Goal: Information Seeking & Learning: Learn about a topic

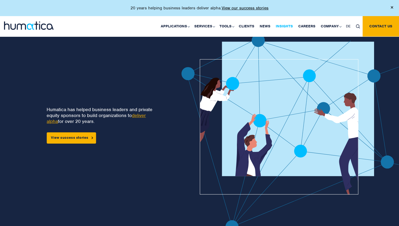
click at [287, 26] on link "Insights" at bounding box center [284, 26] width 23 height 20
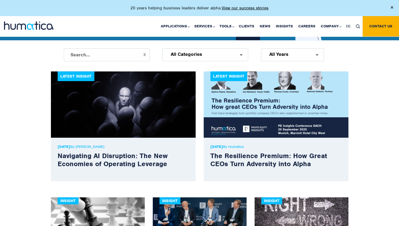
scroll to position [146, 0]
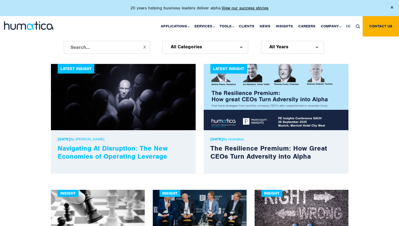
click at [118, 148] on link "Navigating AI Disruption: The New Economies of Operating Leverage" at bounding box center [113, 152] width 110 height 17
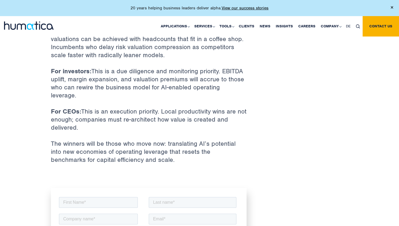
scroll to position [1378, 0]
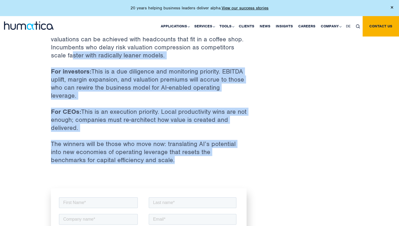
drag, startPoint x: 143, startPoint y: 142, endPoint x: 72, endPoint y: 53, distance: 114.3
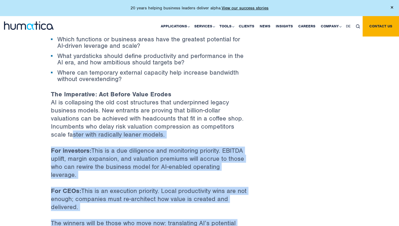
scroll to position [1299, 0]
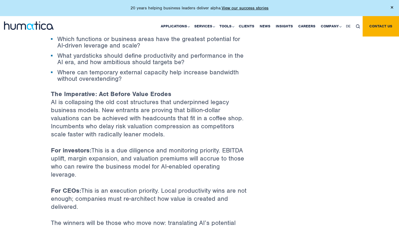
click at [106, 119] on p "The Imperative: Act Before Value Erodes AI is collapsing the old cost structure…" at bounding box center [149, 118] width 196 height 56
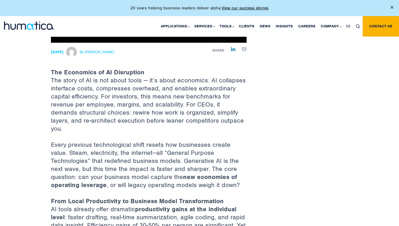
scroll to position [119, 0]
